Goal: Task Accomplishment & Management: Book appointment/travel/reservation

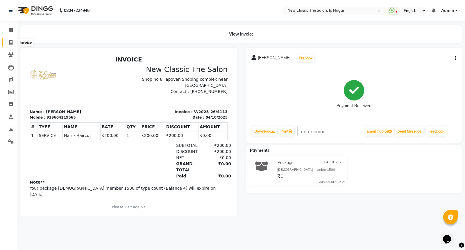
click at [9, 44] on icon at bounding box center [10, 42] width 3 height 4
select select "4678"
select select "service"
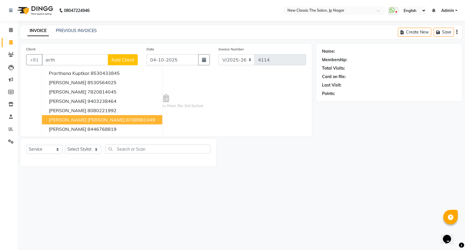
click at [126, 120] on ngb-highlight "8788981049" at bounding box center [140, 120] width 29 height 6
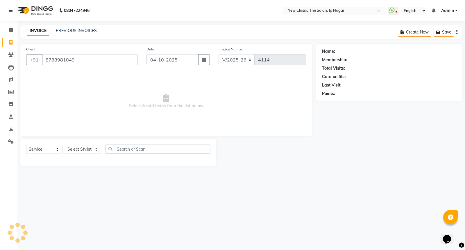
type input "8788981049"
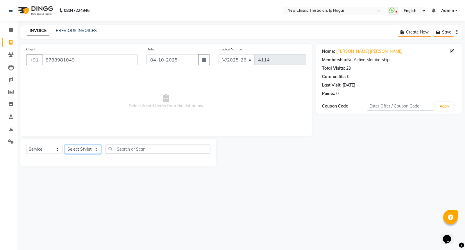
drag, startPoint x: 79, startPoint y: 149, endPoint x: 79, endPoint y: 153, distance: 4.4
click at [79, 152] on select "Select Stylist Amit [PERSON_NAME] [PERSON_NAME] [PERSON_NAME] Manager [PERSON_N…" at bounding box center [83, 149] width 36 height 9
select select "27631"
click at [65, 145] on select "Select Stylist Amit [PERSON_NAME] [PERSON_NAME] [PERSON_NAME] Manager [PERSON_N…" at bounding box center [83, 149] width 36 height 9
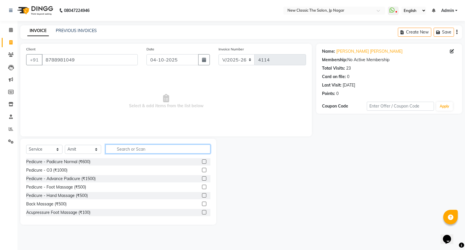
click at [135, 148] on input "text" at bounding box center [158, 148] width 105 height 9
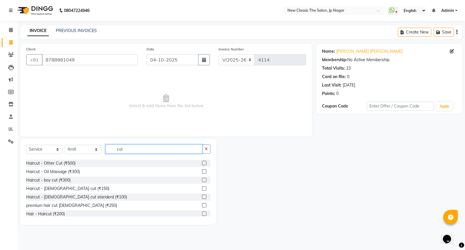
type input "cut"
click at [202, 189] on label at bounding box center [204, 188] width 4 height 4
click at [202, 189] on input "checkbox" at bounding box center [204, 188] width 4 height 4
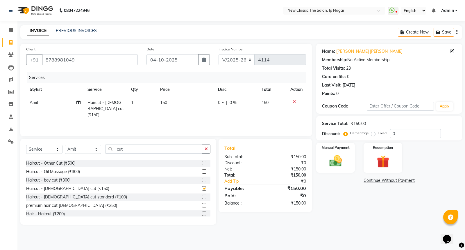
checkbox input "false"
click at [205, 148] on icon "button" at bounding box center [206, 149] width 3 height 4
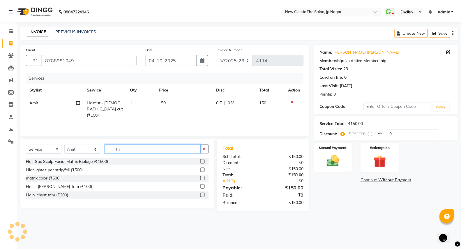
scroll to position [0, 0]
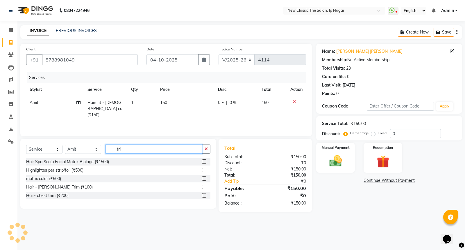
type input "tri"
click at [204, 185] on label at bounding box center [204, 186] width 4 height 4
click at [204, 185] on input "checkbox" at bounding box center [204, 187] width 4 height 4
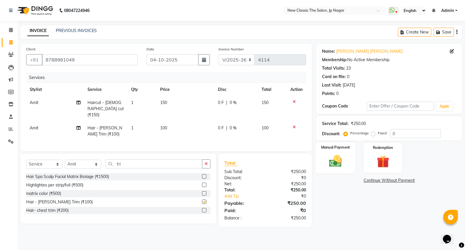
checkbox input "false"
click at [335, 162] on img at bounding box center [336, 160] width 21 height 15
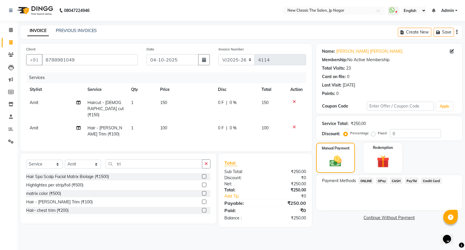
click at [400, 180] on span "CASH" at bounding box center [396, 180] width 13 height 7
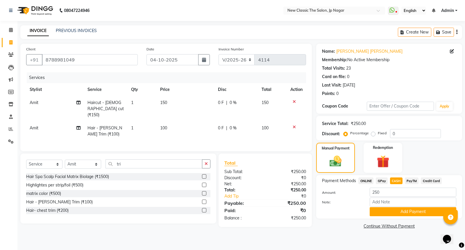
click at [394, 210] on button "Add Payment" at bounding box center [413, 211] width 87 height 9
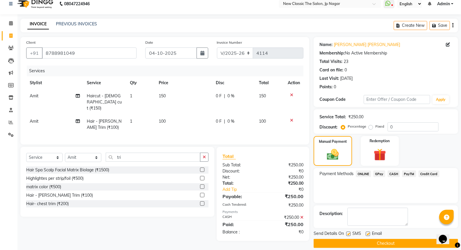
scroll to position [13, 0]
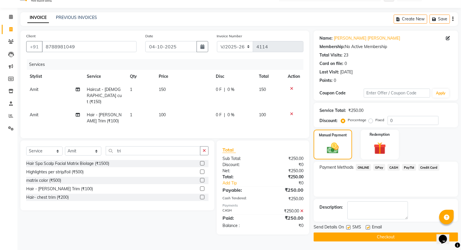
click at [380, 239] on button "Checkout" at bounding box center [385, 236] width 144 height 9
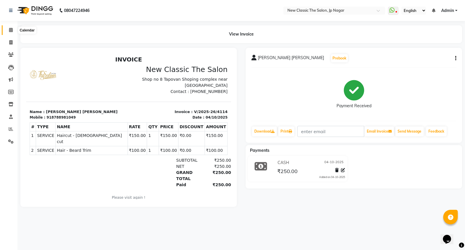
drag, startPoint x: 10, startPoint y: 29, endPoint x: 19, endPoint y: 32, distance: 10.0
click at [10, 30] on icon at bounding box center [11, 30] width 4 height 4
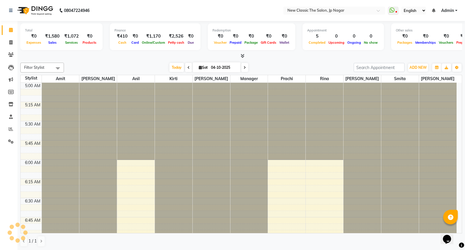
scroll to position [77, 0]
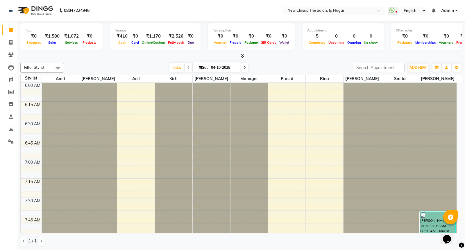
click at [245, 67] on span at bounding box center [244, 67] width 7 height 9
type input "05-10-2025"
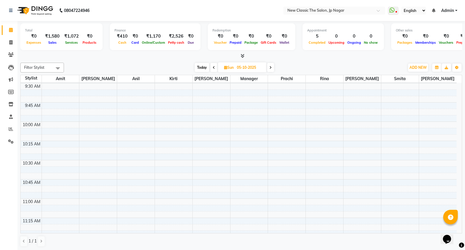
scroll to position [334, 0]
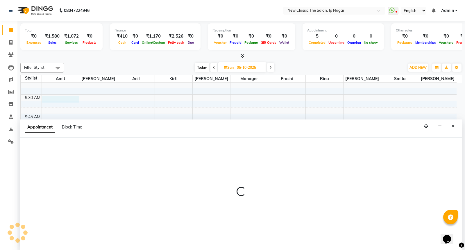
select select "27631"
select select "tentative"
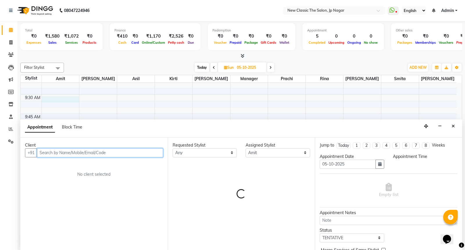
select select "570"
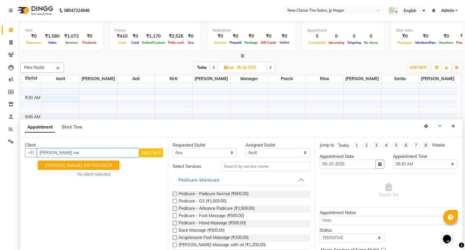
click at [88, 166] on ngb-highlight "9975934628" at bounding box center [97, 165] width 29 height 6
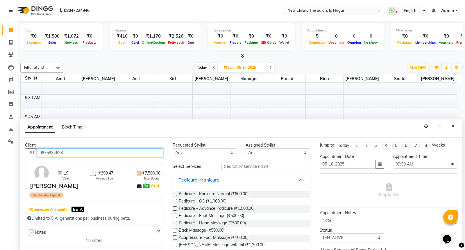
type input "9975934628"
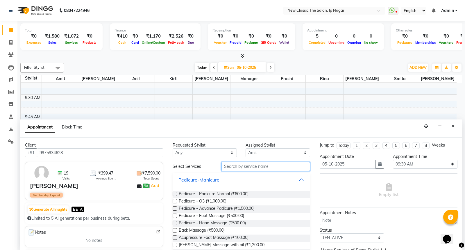
drag, startPoint x: 258, startPoint y: 163, endPoint x: 258, endPoint y: 167, distance: 4.1
click at [258, 167] on input "text" at bounding box center [266, 166] width 89 height 9
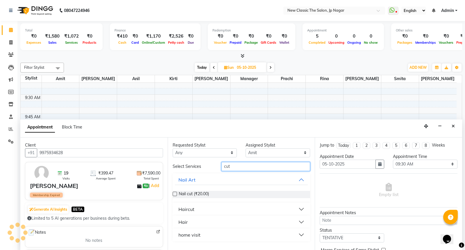
type input "cut"
click at [243, 207] on button "Haircut" at bounding box center [241, 209] width 133 height 10
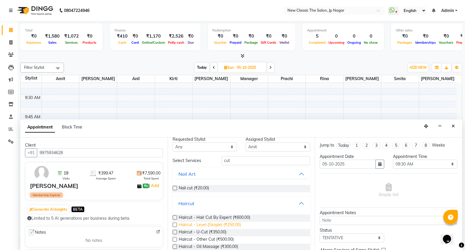
scroll to position [0, 0]
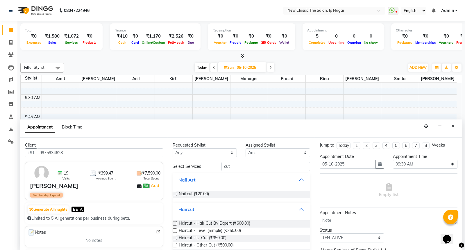
click at [193, 209] on div "Haircut" at bounding box center [187, 208] width 16 height 7
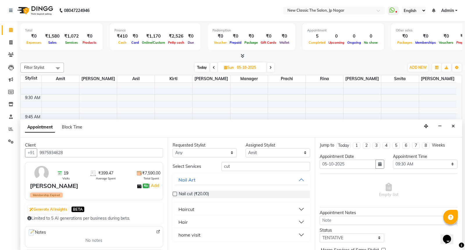
click at [197, 221] on button "Hair" at bounding box center [241, 221] width 133 height 10
click at [174, 236] on label at bounding box center [175, 236] width 4 height 4
click at [174, 236] on input "checkbox" at bounding box center [175, 236] width 4 height 4
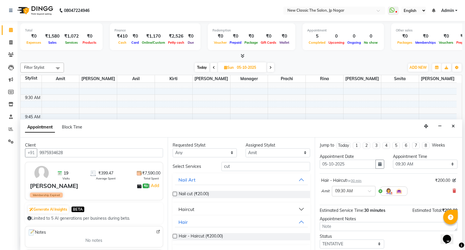
click at [174, 236] on label at bounding box center [175, 236] width 4 height 4
click at [174, 236] on input "checkbox" at bounding box center [175, 236] width 4 height 4
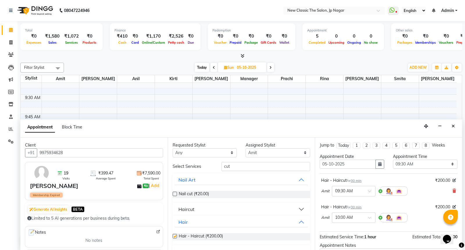
checkbox input "false"
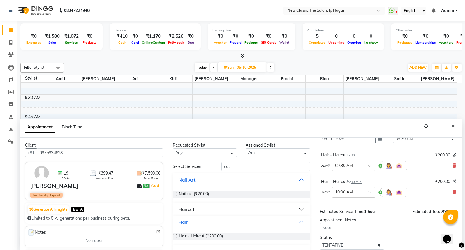
scroll to position [61, 0]
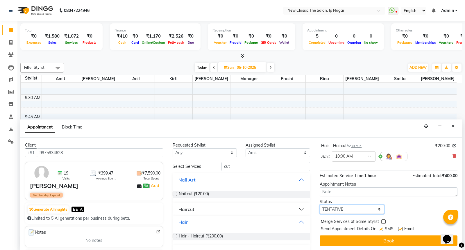
click at [367, 207] on select "Select TENTATIVE CONFIRM UPCOMING" at bounding box center [352, 209] width 65 height 9
select select "confirm booking"
click at [320, 205] on select "Select TENTATIVE CONFIRM UPCOMING" at bounding box center [352, 209] width 65 height 9
click at [380, 239] on button "Book" at bounding box center [389, 240] width 138 height 10
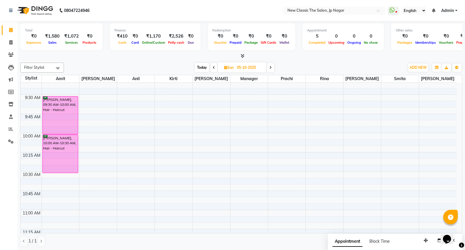
click at [205, 65] on span "Today" at bounding box center [202, 67] width 15 height 9
type input "04-10-2025"
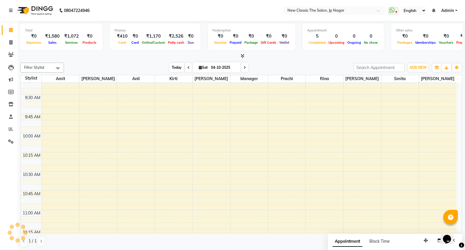
scroll to position [463, 0]
